Goal: Transaction & Acquisition: Purchase product/service

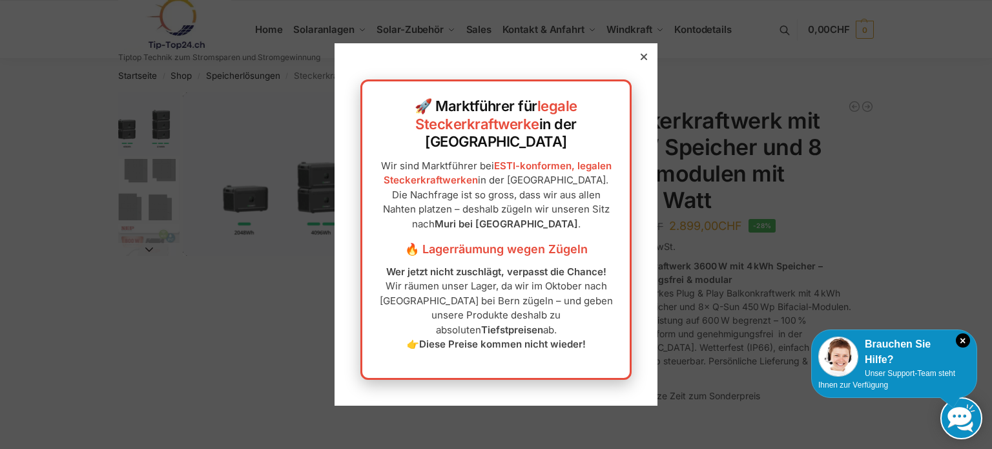
click at [640, 60] on icon at bounding box center [643, 57] width 6 height 6
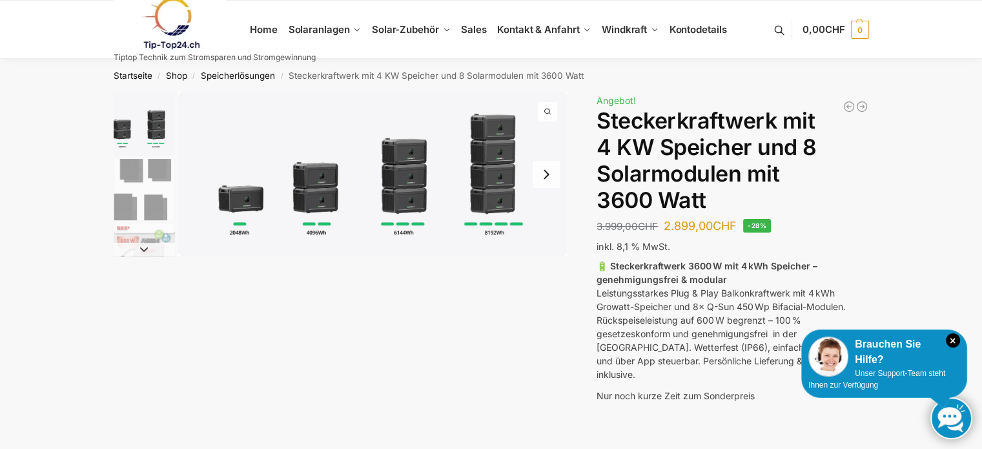
click at [320, 190] on img "1 / 9" at bounding box center [372, 173] width 389 height 163
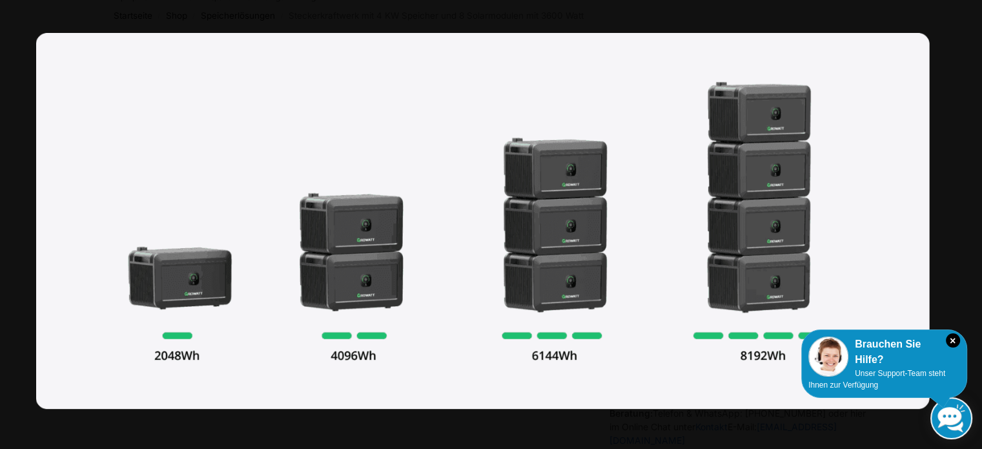
scroll to position [65, 0]
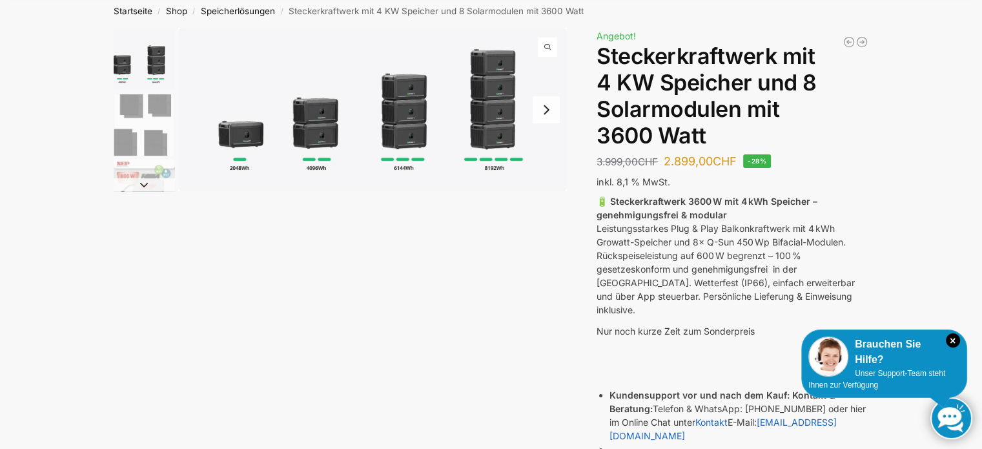
click at [958, 340] on icon "×" at bounding box center [953, 340] width 14 height 14
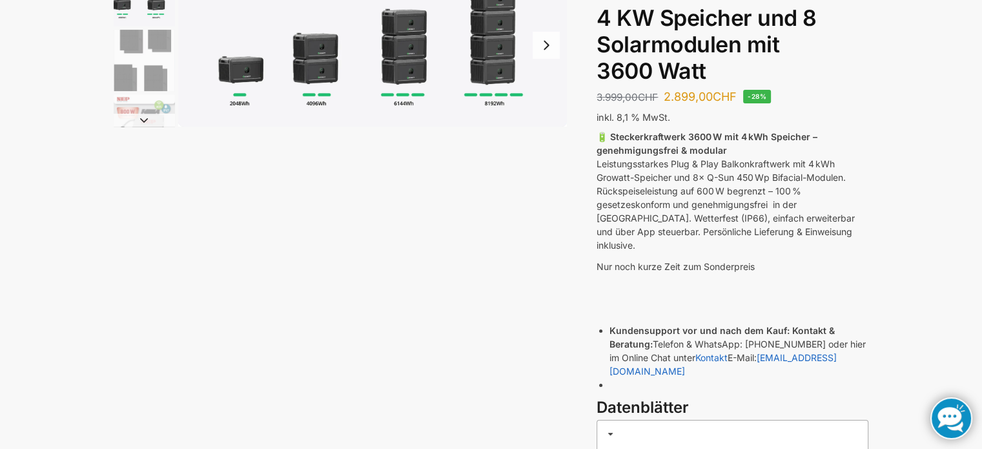
scroll to position [0, 0]
